Goal: Task Accomplishment & Management: Manage account settings

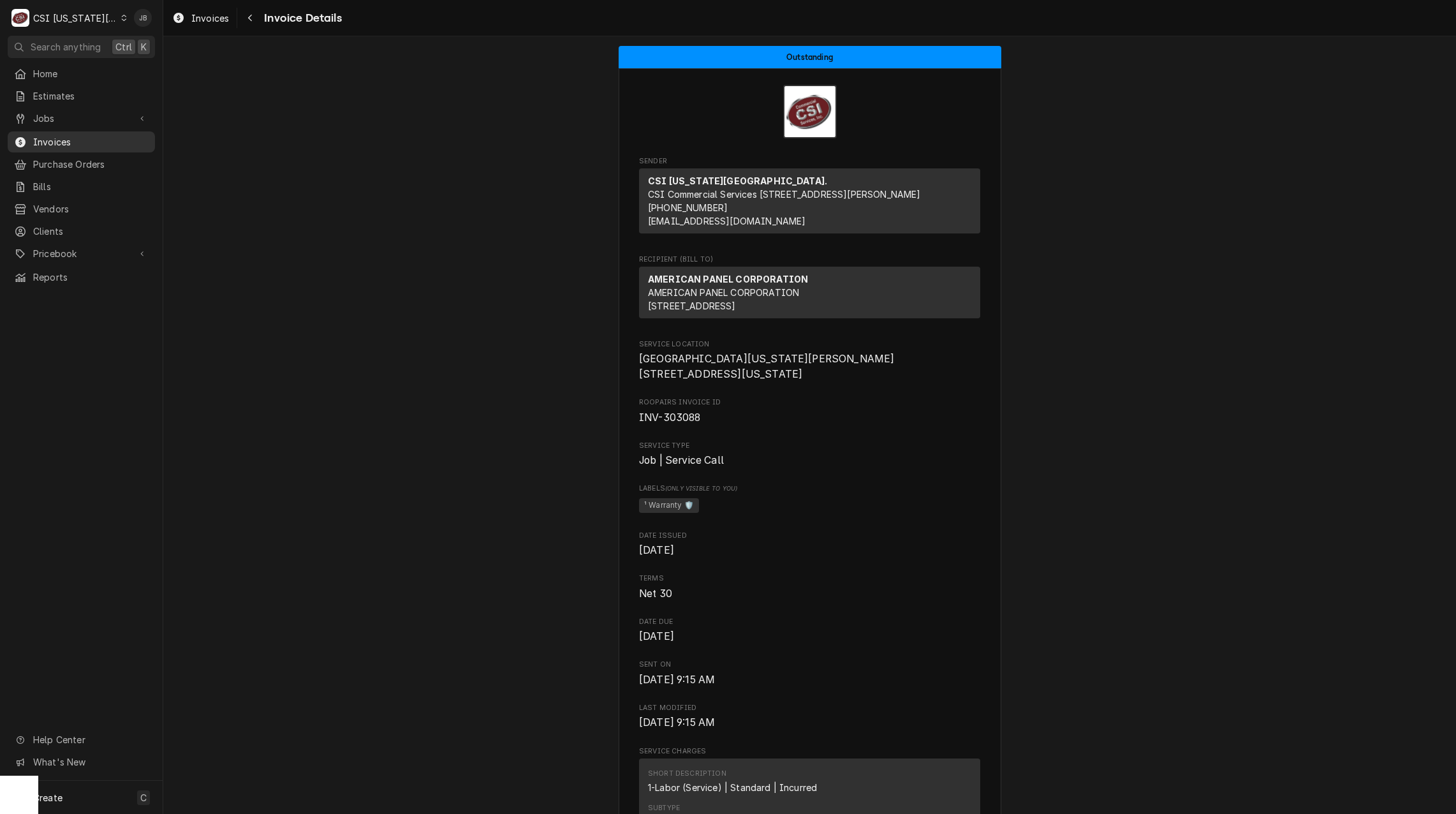
click at [77, 138] on span "Invoices" at bounding box center [91, 142] width 115 height 13
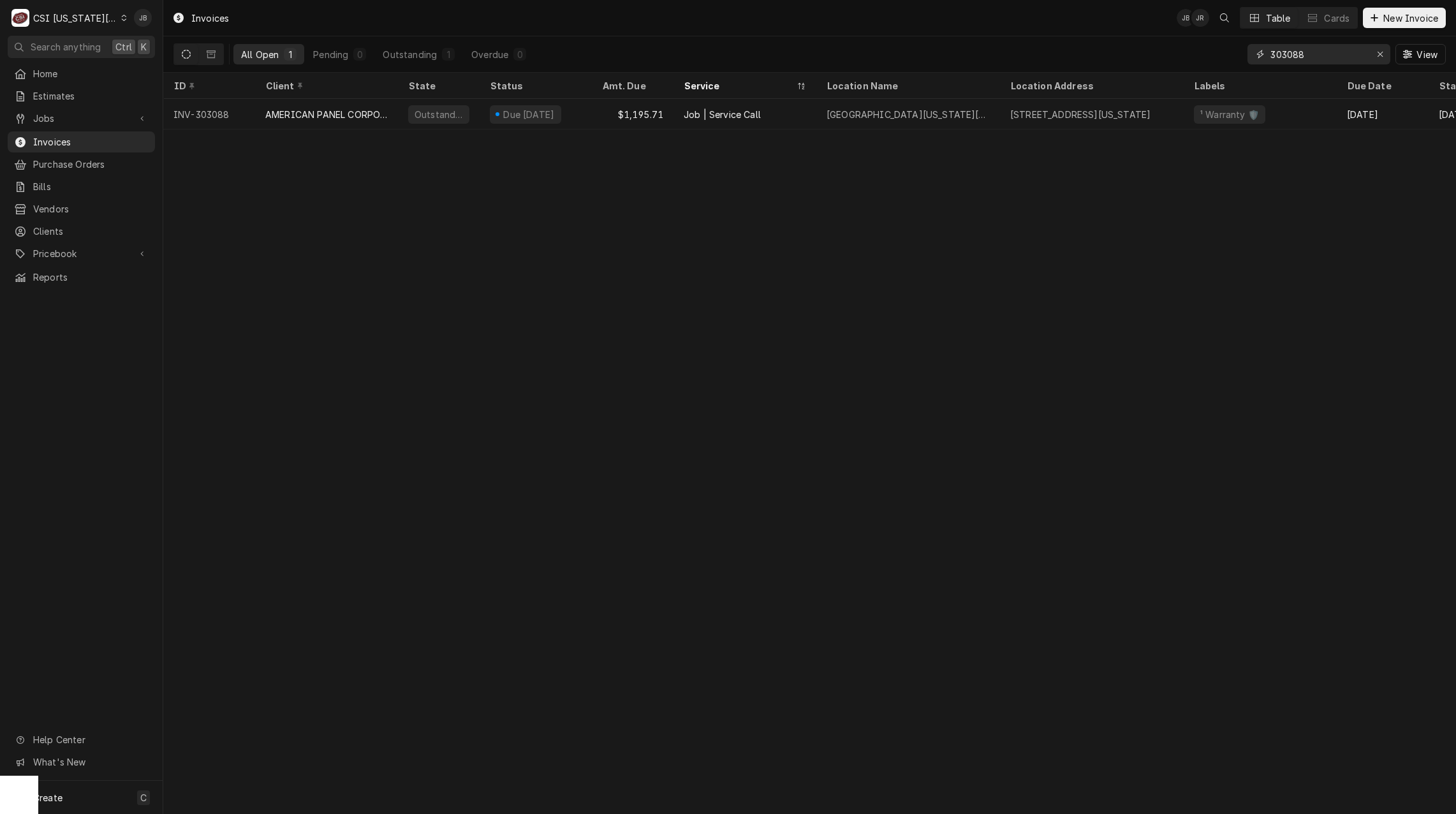
click at [1383, 52] on icon "Erase input" at bounding box center [1381, 54] width 7 height 9
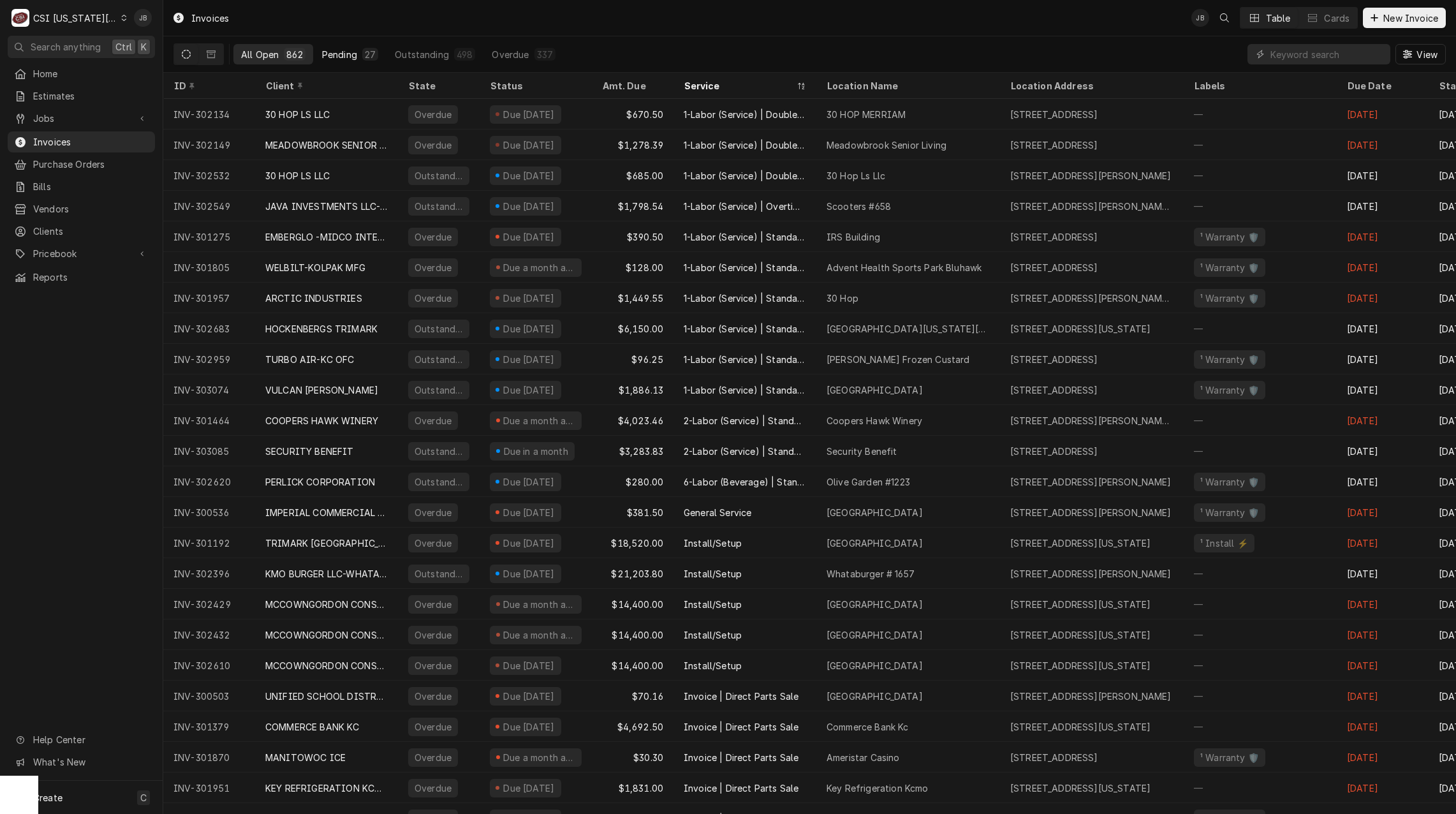
click at [350, 53] on div "Pending" at bounding box center [340, 54] width 35 height 13
